Goal: Task Accomplishment & Management: Complete application form

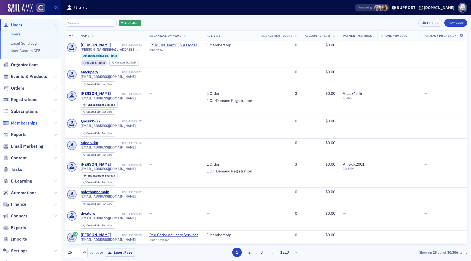
click at [26, 123] on span "Memberships" at bounding box center [24, 123] width 27 height 6
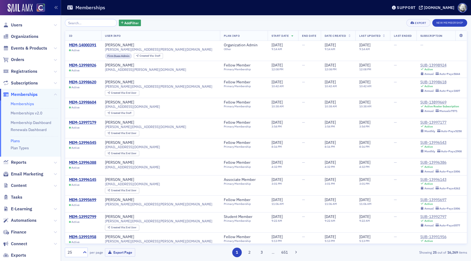
click at [14, 141] on link "Plans" at bounding box center [15, 140] width 9 height 5
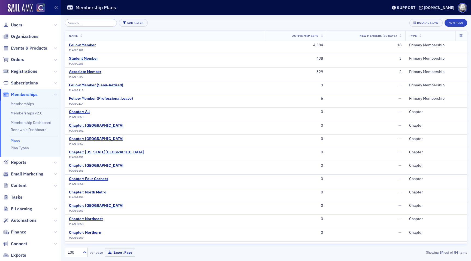
click at [78, 23] on input "search" at bounding box center [91, 23] width 52 height 8
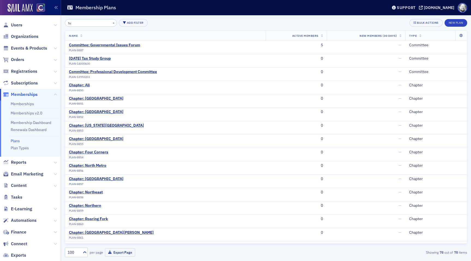
type input "tug"
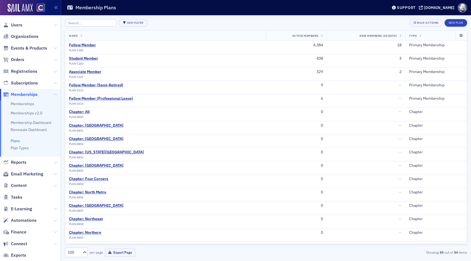
scroll to position [58, 0]
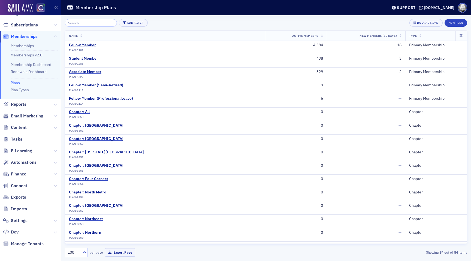
click at [17, 212] on span "Imports" at bounding box center [30, 209] width 61 height 12
click at [16, 210] on span "Imports" at bounding box center [19, 209] width 16 height 6
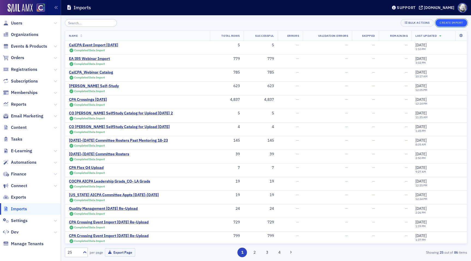
click at [451, 23] on button "Create Import" at bounding box center [451, 23] width 32 height 8
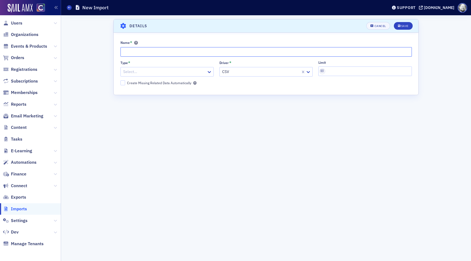
click at [148, 49] on input "Name *" at bounding box center [265, 52] width 291 height 10
paste input "2025-2026 Committee Rosters"
type input "2025-2026 Committee Rosters Membership Import"
click at [159, 72] on div at bounding box center [164, 71] width 83 height 7
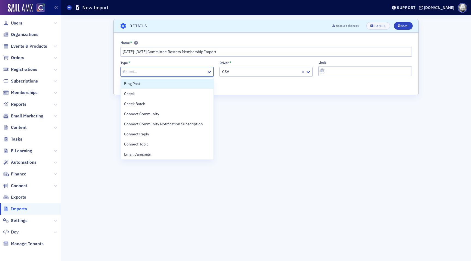
type input "mem"
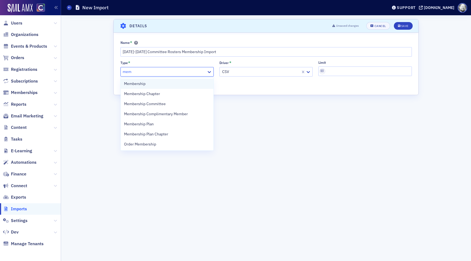
click at [154, 81] on div "Membership" at bounding box center [167, 84] width 86 height 6
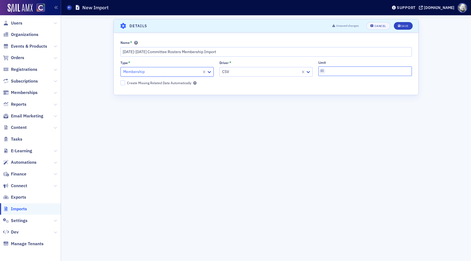
click at [356, 72] on input "Limit" at bounding box center [364, 71] width 93 height 10
type input "10"
click at [400, 23] on button "Save" at bounding box center [402, 26] width 19 height 8
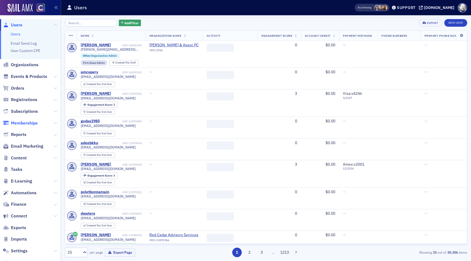
click at [21, 124] on span "Memberships" at bounding box center [24, 123] width 27 height 6
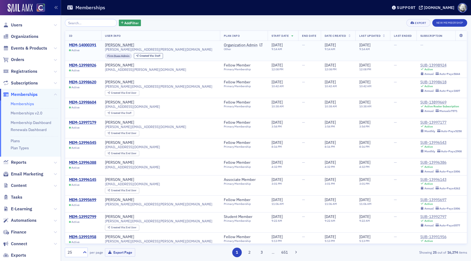
click at [92, 46] on div "MEM-14000391" at bounding box center [82, 45] width 27 height 5
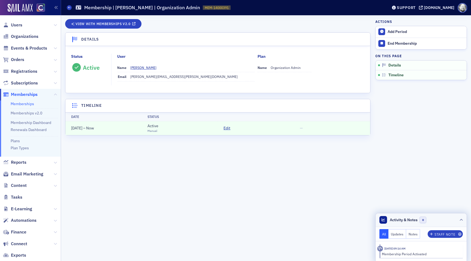
click at [462, 219] on icon at bounding box center [460, 219] width 3 height 3
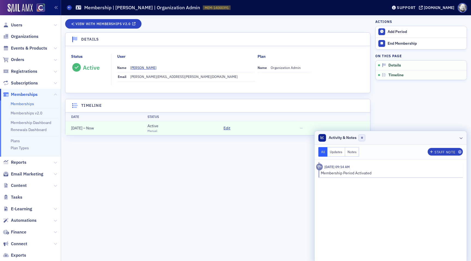
click at [459, 138] on icon at bounding box center [460, 137] width 3 height 3
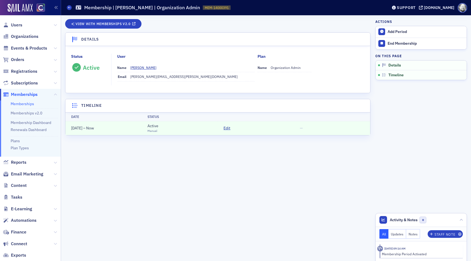
click at [340, 97] on div "View with Memberships v2.0 Details Status Active User Name Eleanor Egizii Email…" at bounding box center [217, 138] width 305 height 238
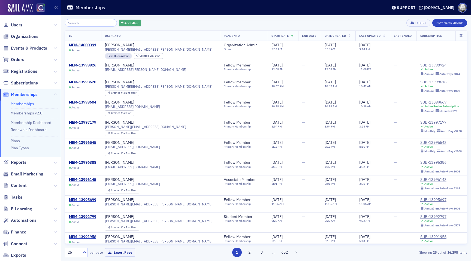
click at [129, 24] on span "Add Filter" at bounding box center [131, 22] width 14 height 5
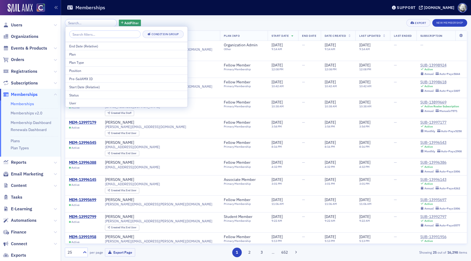
click at [169, 16] on div "Add Filter Export New Membership ID User Info Plan Info Start Date End Date Dat…" at bounding box center [266, 138] width 402 height 246
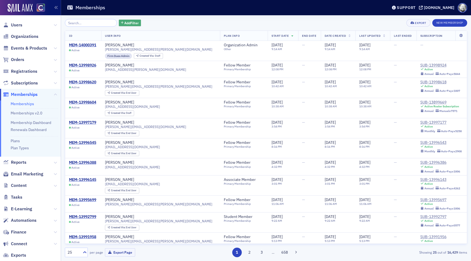
click at [121, 20] on button "Add Filter" at bounding box center [130, 23] width 22 height 7
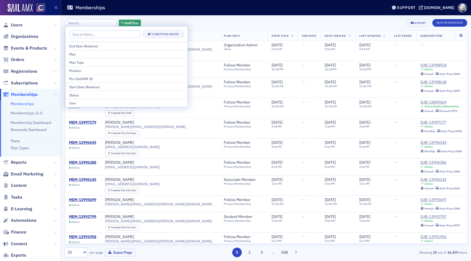
click at [155, 20] on div "Add Filter Export New Membership" at bounding box center [266, 23] width 402 height 8
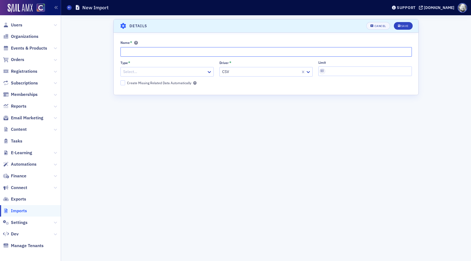
click at [147, 51] on input "Name *" at bounding box center [265, 52] width 291 height 10
paste input "2025-2026 Committee Rosters Membership Import"
click at [213, 51] on input "2025-2026 Committee Rosters Membership Import H&H" at bounding box center [265, 52] width 291 height 10
type input "[DATE]-[DATE] Committee Rosters Membership Import Award Everyday H&H"
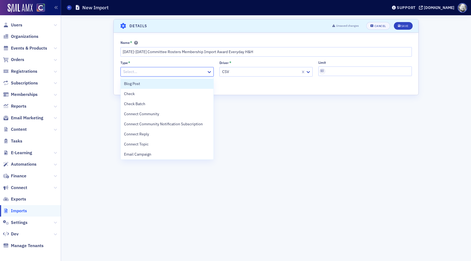
click at [162, 71] on div at bounding box center [164, 71] width 83 height 7
type input "mem"
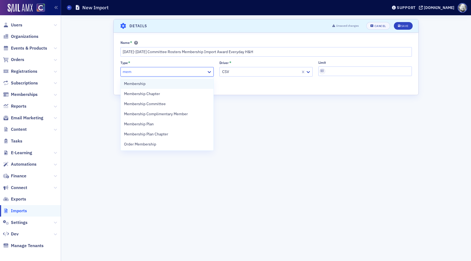
click at [154, 86] on div "Membership" at bounding box center [167, 84] width 86 height 6
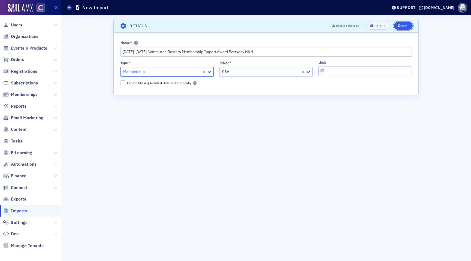
click at [408, 28] on button "Save" at bounding box center [402, 26] width 19 height 8
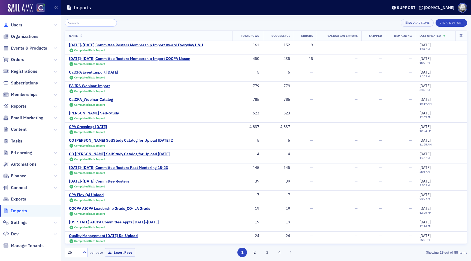
click at [10, 24] on link "Users" at bounding box center [12, 25] width 19 height 6
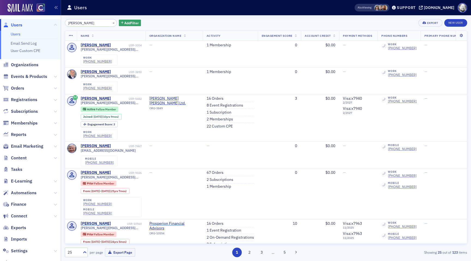
type input "[PERSON_NAME]"
click at [380, 9] on span at bounding box center [377, 8] width 6 height 6
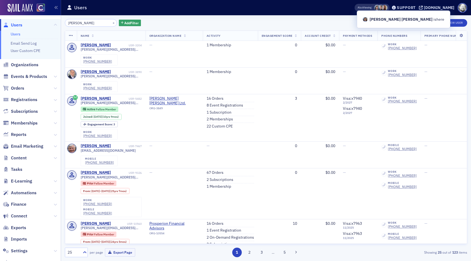
click at [383, 9] on span at bounding box center [381, 8] width 6 height 6
click at [387, 9] on span at bounding box center [384, 8] width 6 height 6
click at [339, 20] on div "[PERSON_NAME] × Add Filter Export New User" at bounding box center [266, 23] width 402 height 8
